Goal: Information Seeking & Learning: Learn about a topic

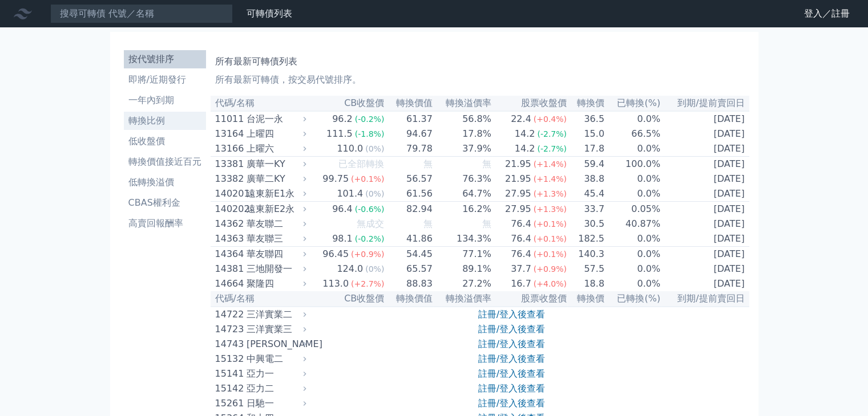
click at [149, 123] on li "轉換比例" at bounding box center [165, 121] width 82 height 14
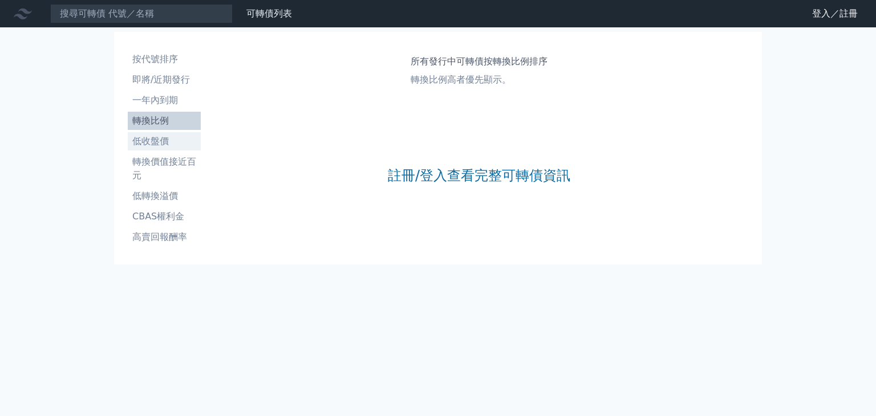
click at [149, 140] on li "低收盤價" at bounding box center [164, 142] width 73 height 14
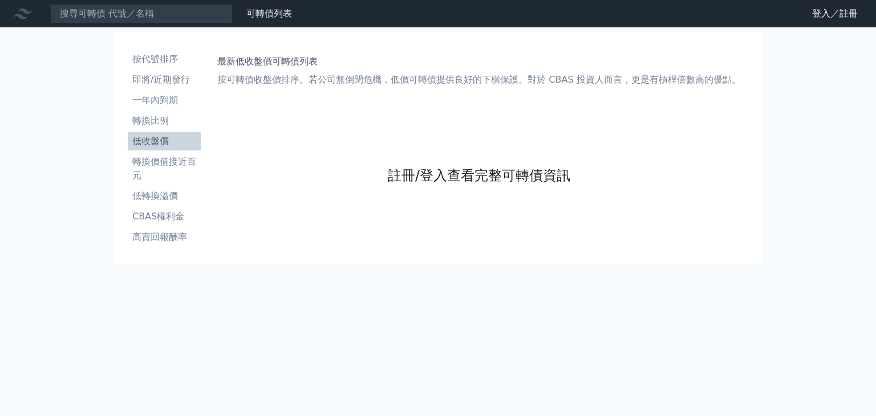
click at [452, 182] on link "註冊/登入查看完整可轉債資訊" at bounding box center [479, 176] width 183 height 18
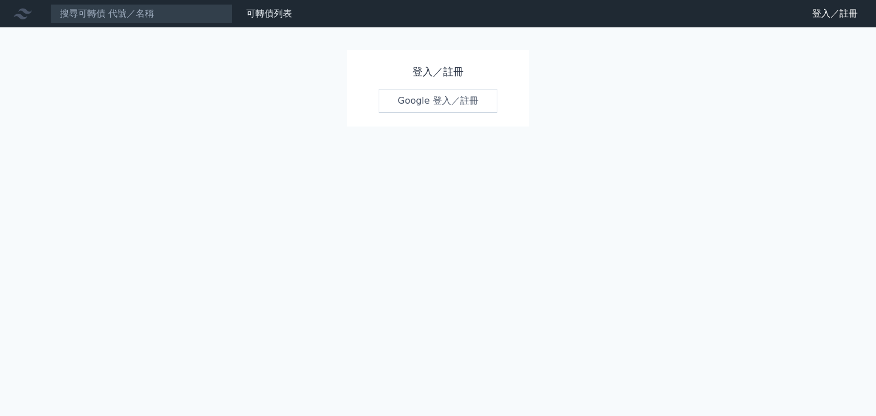
click at [458, 108] on link "Google 登入／註冊" at bounding box center [438, 101] width 119 height 24
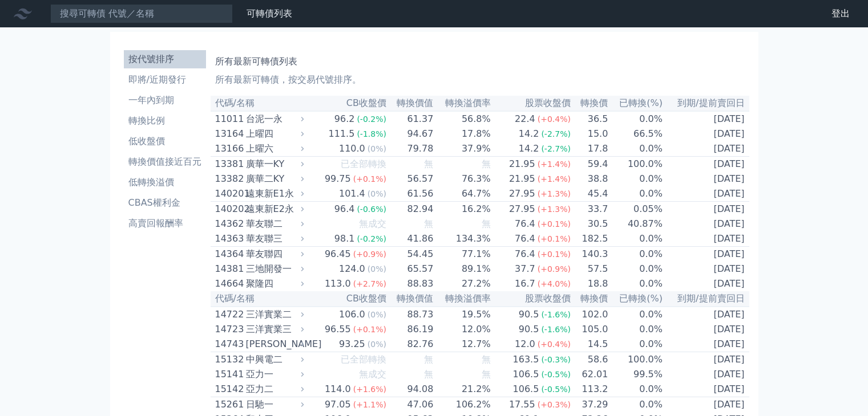
click at [180, 167] on li "轉換價值接近百元" at bounding box center [165, 162] width 82 height 14
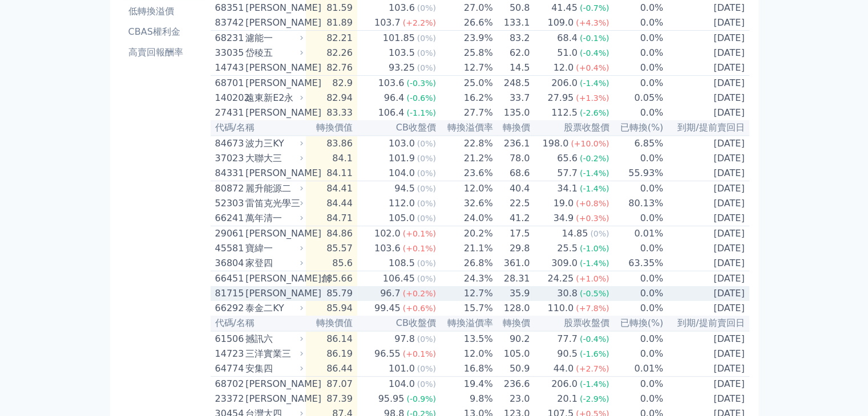
scroll to position [285, 0]
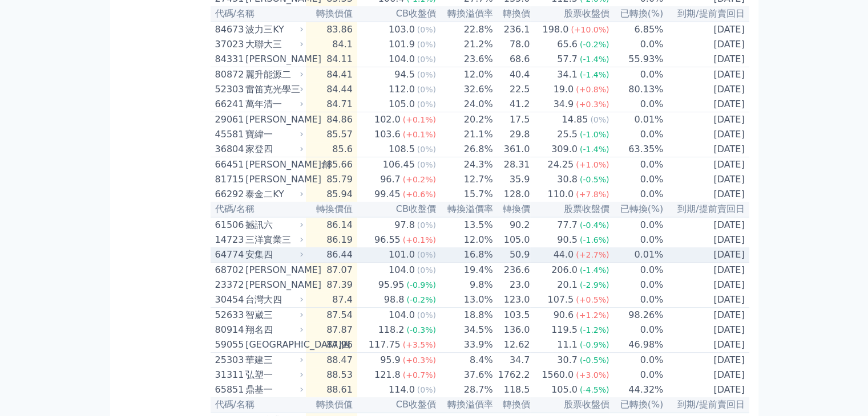
click at [414, 262] on div "101.0" at bounding box center [401, 255] width 31 height 14
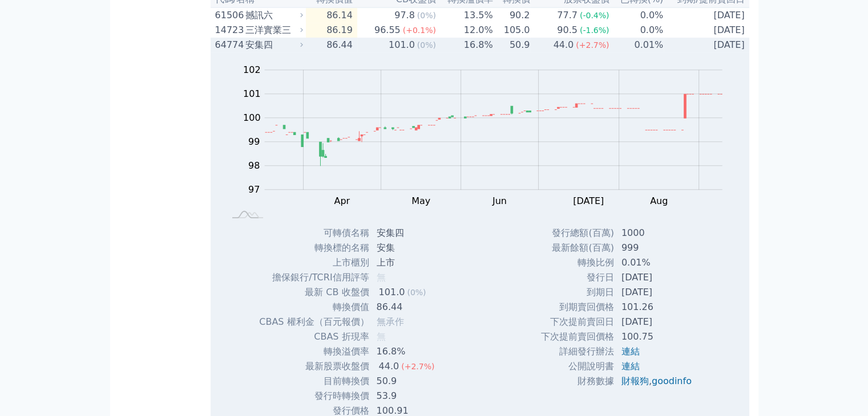
scroll to position [513, 0]
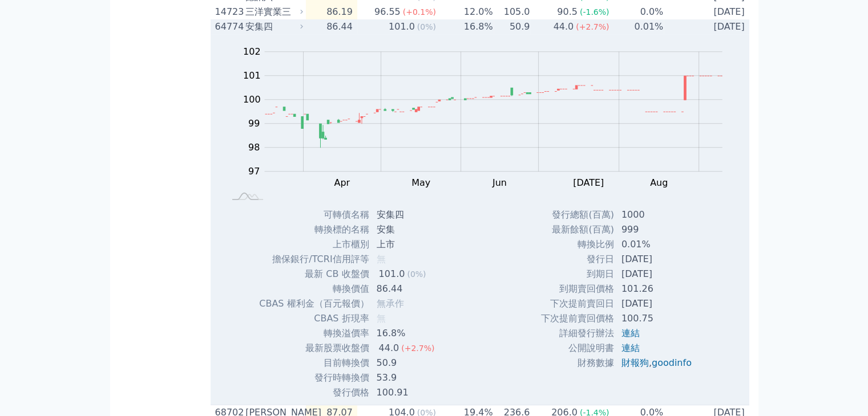
click at [262, 34] on div "安集四" at bounding box center [272, 27] width 55 height 14
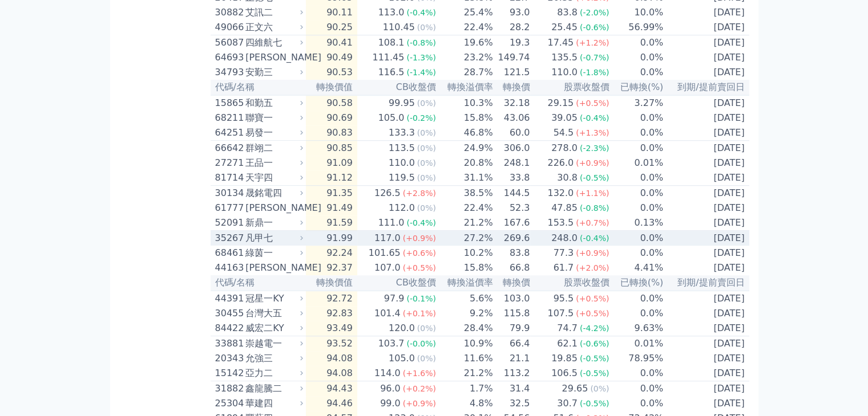
scroll to position [856, 0]
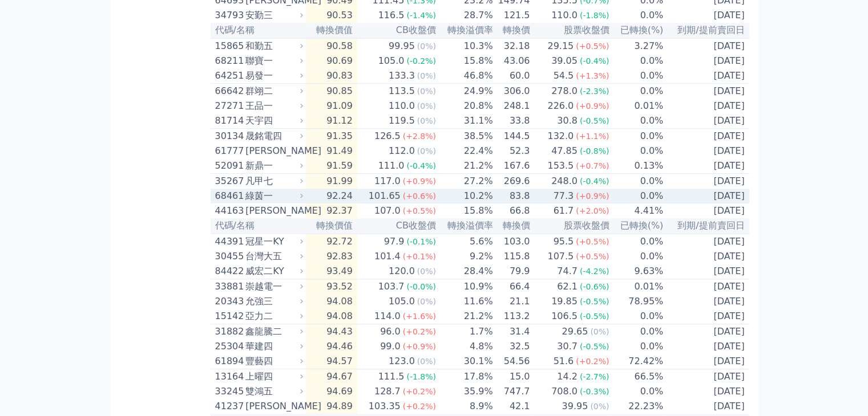
click at [302, 200] on icon at bounding box center [301, 195] width 7 height 7
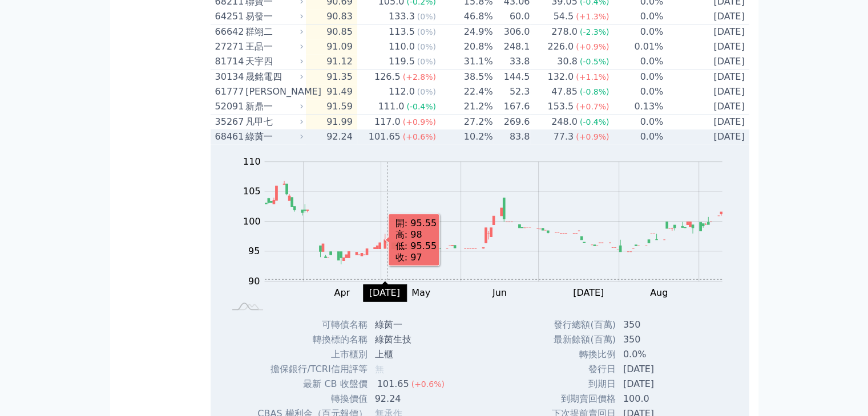
scroll to position [970, 0]
